Goal: Information Seeking & Learning: Check status

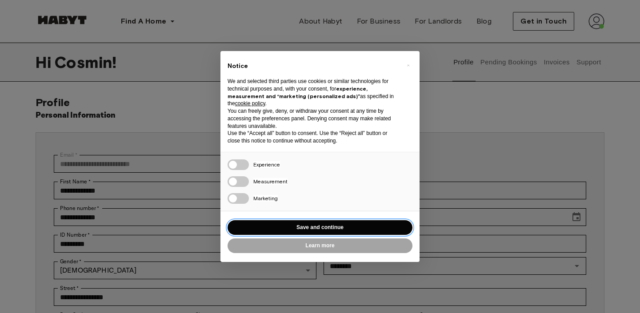
click at [312, 231] on button "Save and continue" at bounding box center [320, 227] width 185 height 15
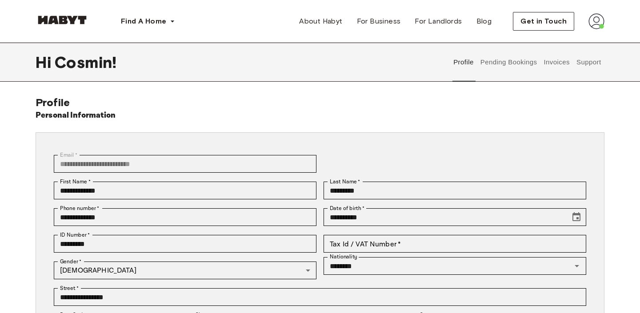
click at [582, 61] on button "Support" at bounding box center [588, 62] width 27 height 39
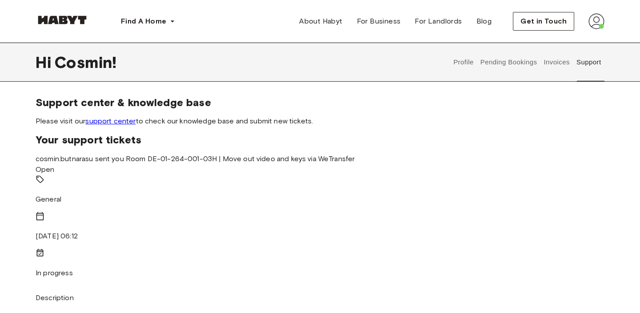
click at [115, 119] on link "support center" at bounding box center [110, 121] width 50 height 8
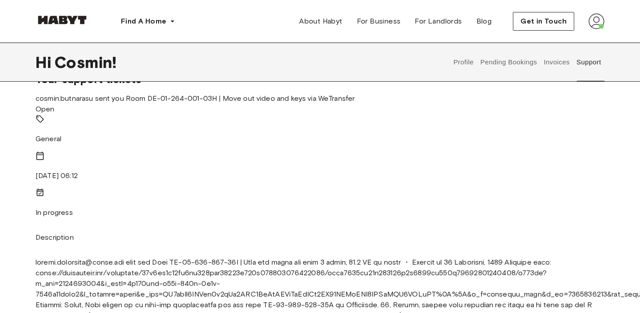
scroll to position [61, 0]
click at [118, 232] on p "Description" at bounding box center [320, 237] width 569 height 11
click at [112, 257] on p at bounding box center [320, 315] width 569 height 117
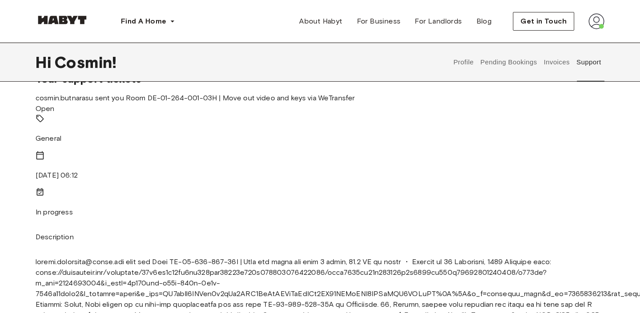
click at [125, 144] on div "General" at bounding box center [320, 129] width 569 height 30
click at [76, 102] on span "cosmin.butnarasu sent you Room DE-01-264-001-03H | Move out video and keys via …" at bounding box center [195, 98] width 319 height 8
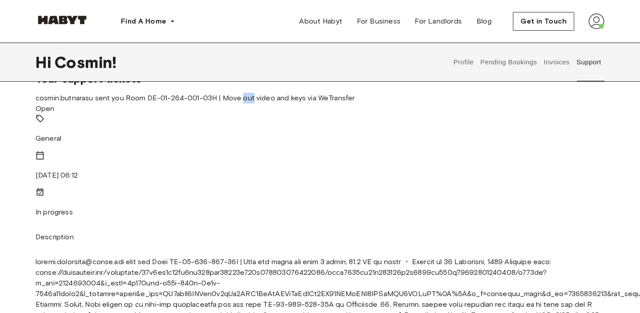
click at [78, 257] on p at bounding box center [320, 315] width 569 height 117
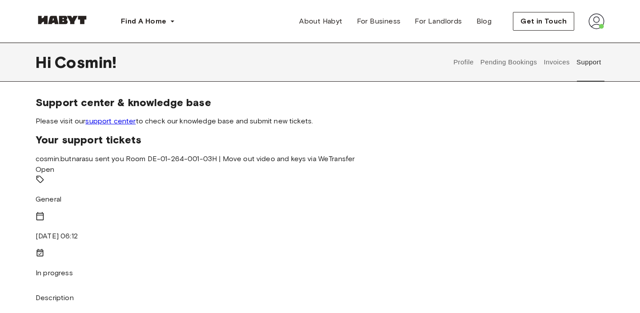
click at [211, 134] on span "Your support tickets" at bounding box center [320, 139] width 569 height 13
click at [345, 70] on div "Hi [PERSON_NAME] ! Profile Pending Bookings Invoices Support" at bounding box center [320, 62] width 569 height 39
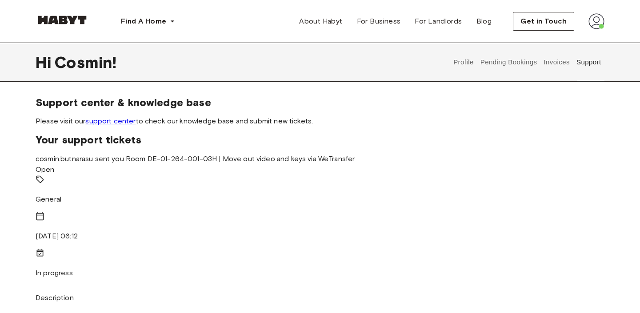
click at [595, 27] on img at bounding box center [596, 21] width 16 height 16
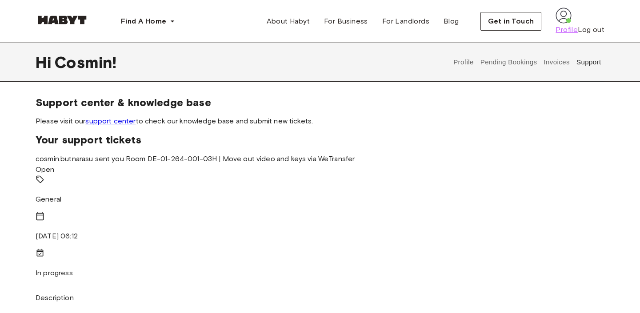
click at [566, 35] on span "Profile" at bounding box center [567, 29] width 22 height 11
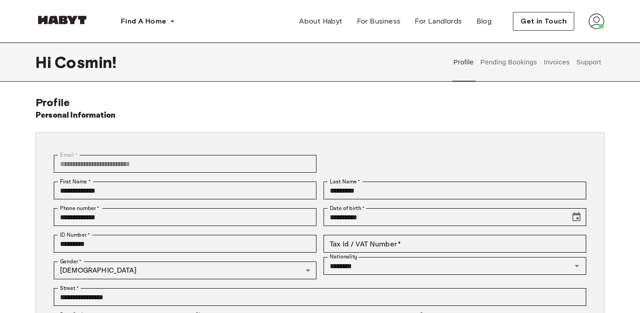
click at [577, 63] on button "Support" at bounding box center [588, 62] width 27 height 39
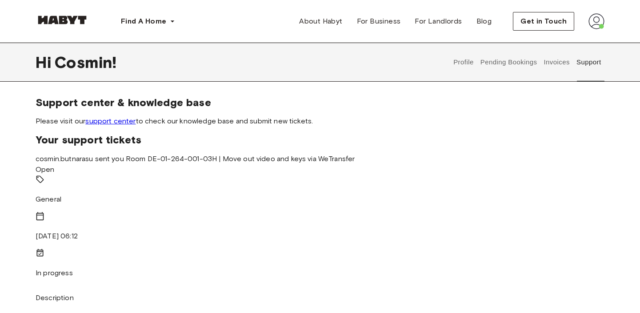
click at [148, 160] on div "cosmin.butnarasu sent you Room DE-01-264-001-03H | Move out video and keys via …" at bounding box center [320, 298] width 569 height 288
click at [159, 164] on div "Open" at bounding box center [320, 169] width 569 height 11
click at [152, 171] on div "cosmin.butnarasu sent you Room DE-01-264-001-03H | Move out video and keys via …" at bounding box center [320, 164] width 569 height 21
click at [66, 163] on span "cosmin.butnarasu sent you Room DE-01-264-001-03H | Move out video and keys via …" at bounding box center [195, 159] width 319 height 8
